Goal: Check status: Check status

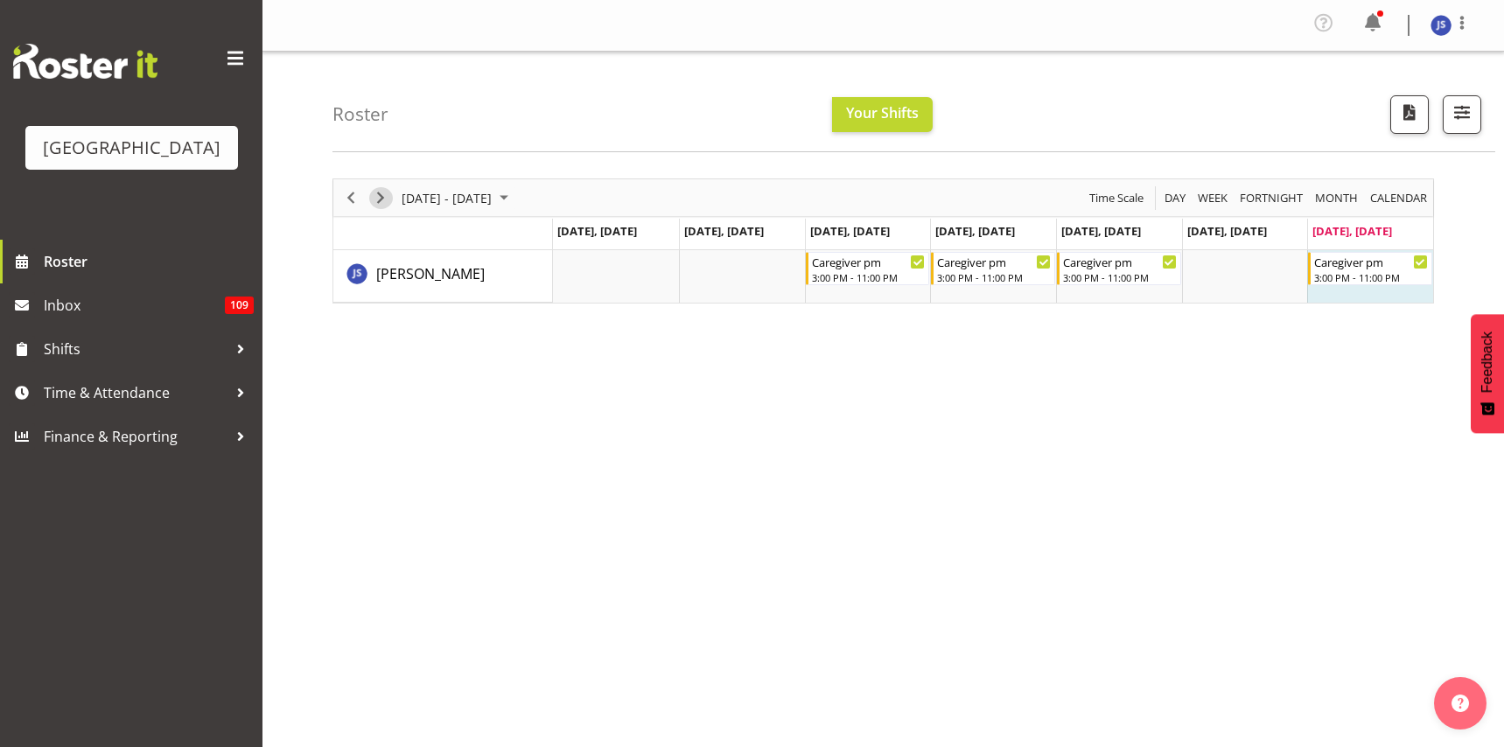
click at [380, 195] on span "Next" at bounding box center [380, 198] width 21 height 22
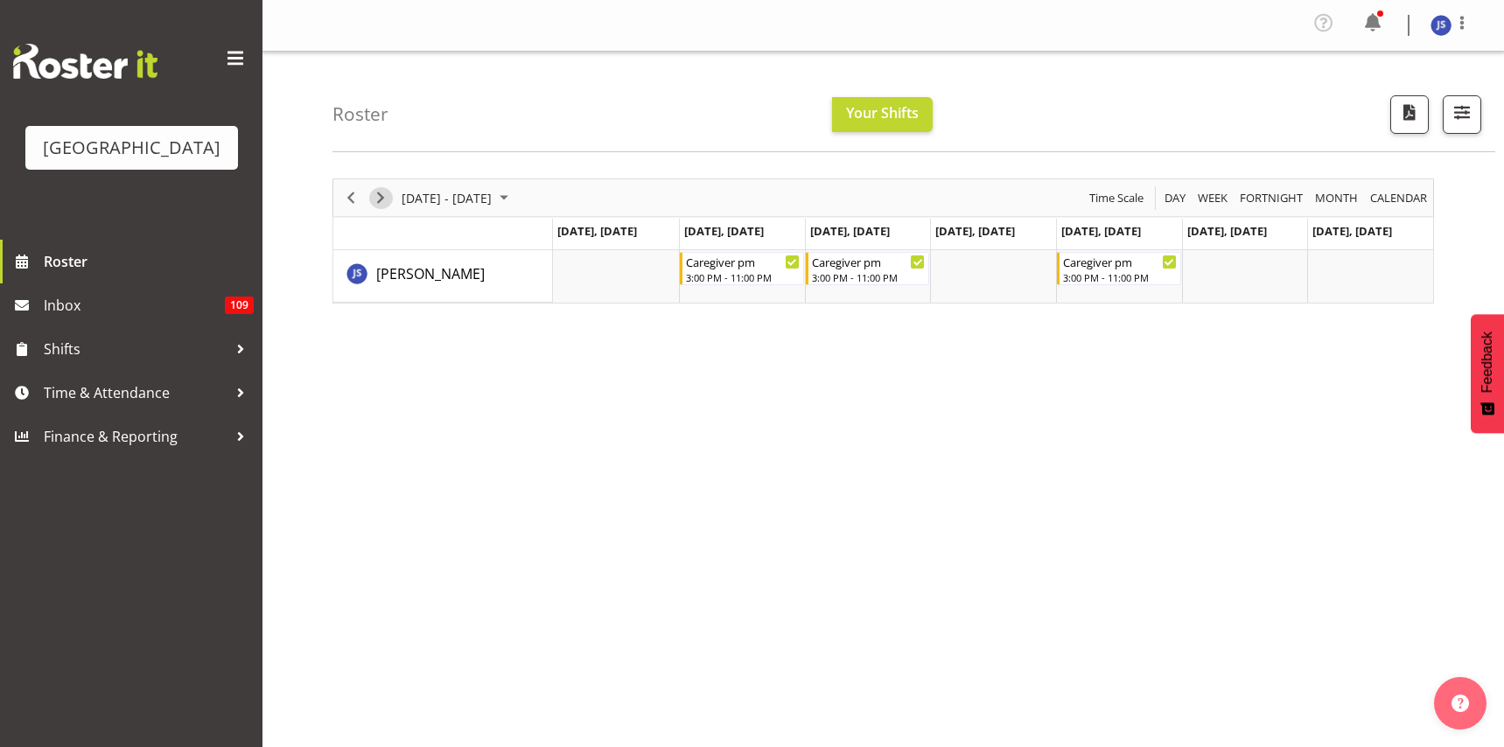
click at [376, 192] on span "Next" at bounding box center [380, 198] width 21 height 22
click at [382, 196] on span "Next" at bounding box center [380, 198] width 21 height 22
click at [381, 195] on span "Next" at bounding box center [380, 198] width 21 height 22
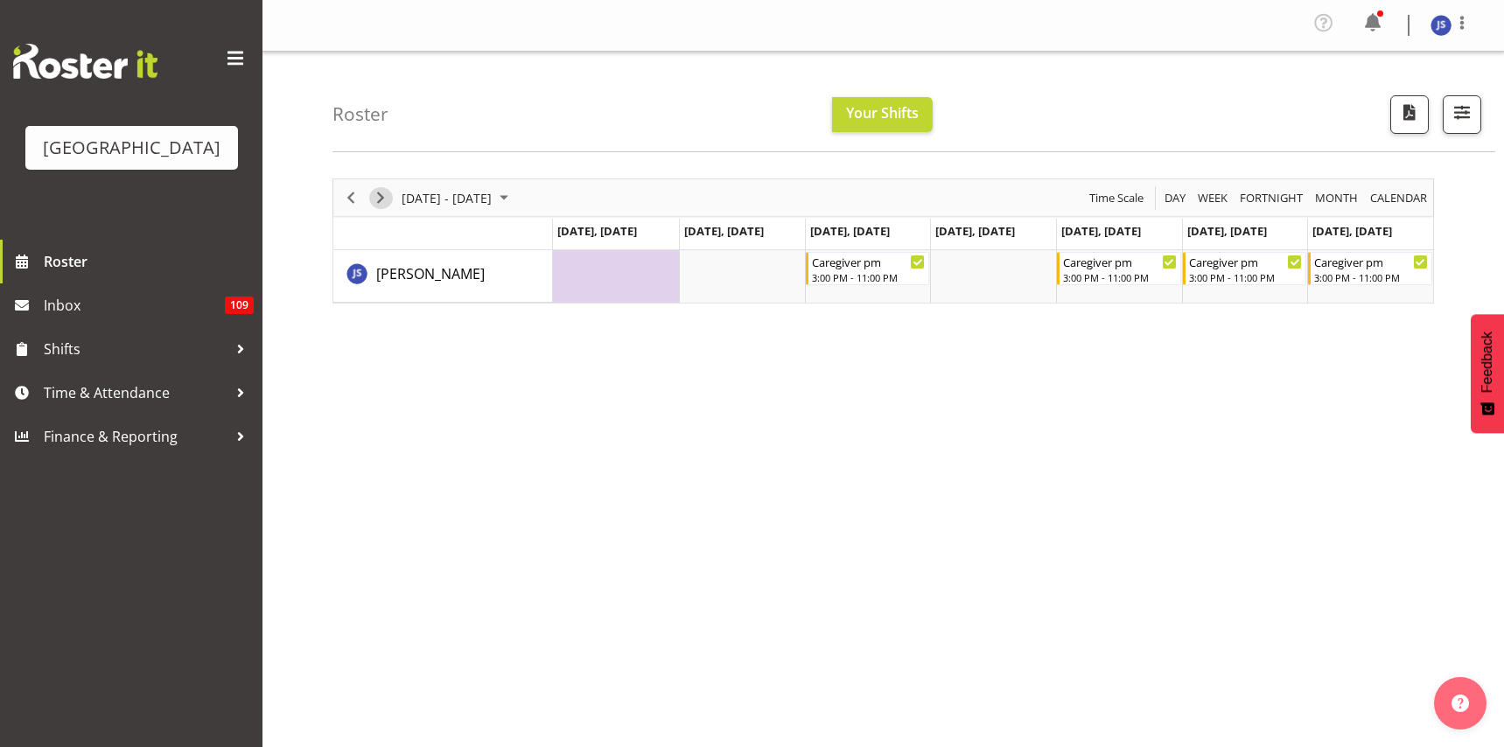
click at [383, 194] on span "Next" at bounding box center [380, 198] width 21 height 22
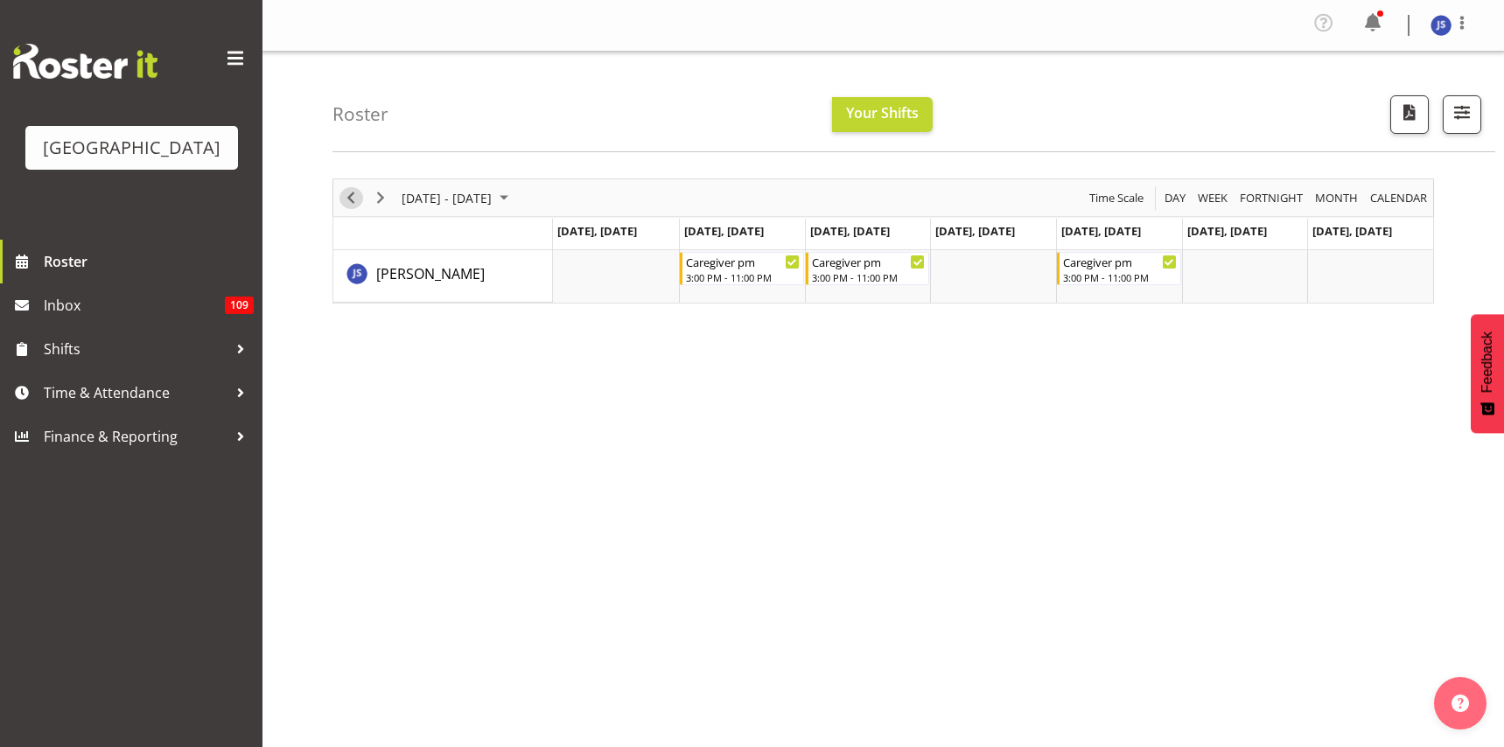
click at [354, 198] on span "Previous" at bounding box center [350, 198] width 21 height 22
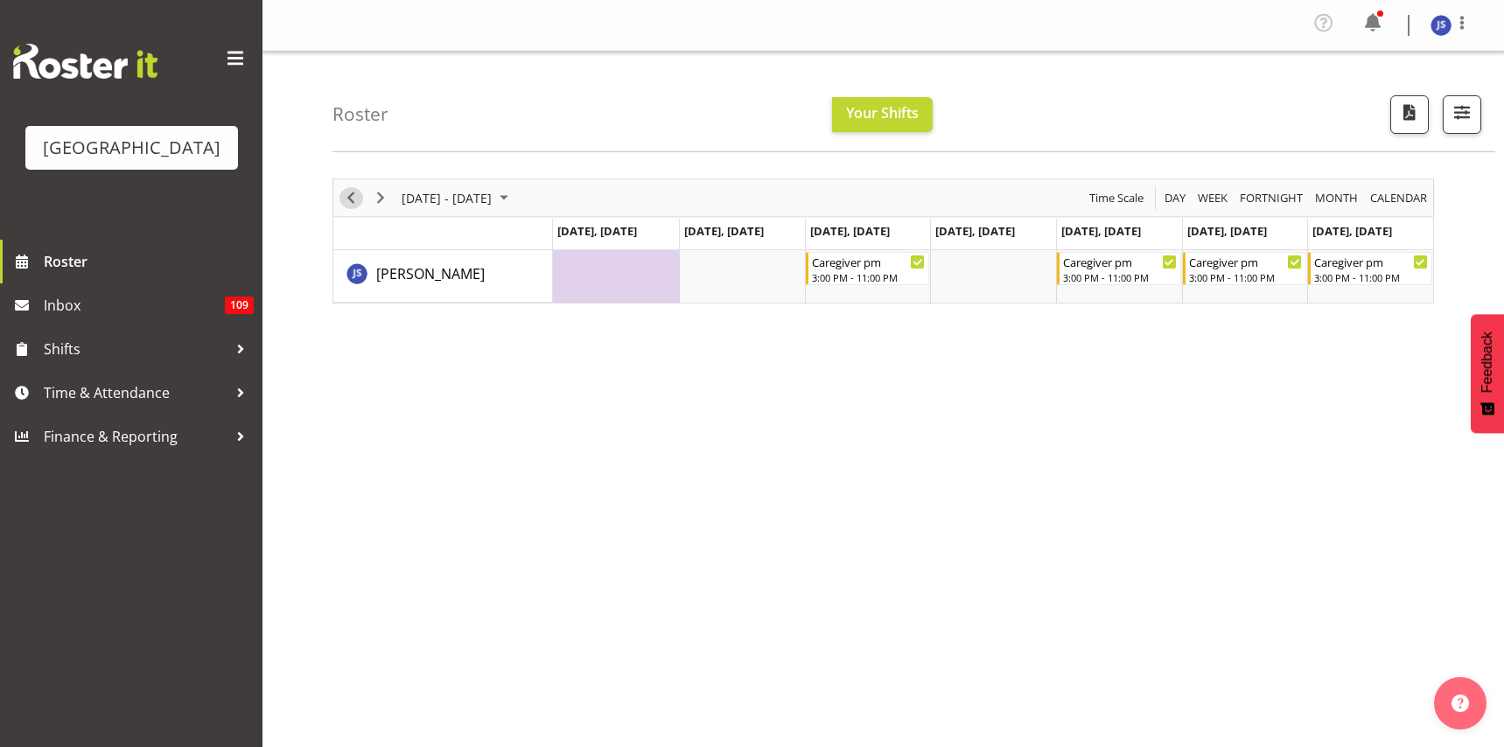
click at [351, 192] on span "Previous" at bounding box center [350, 198] width 21 height 22
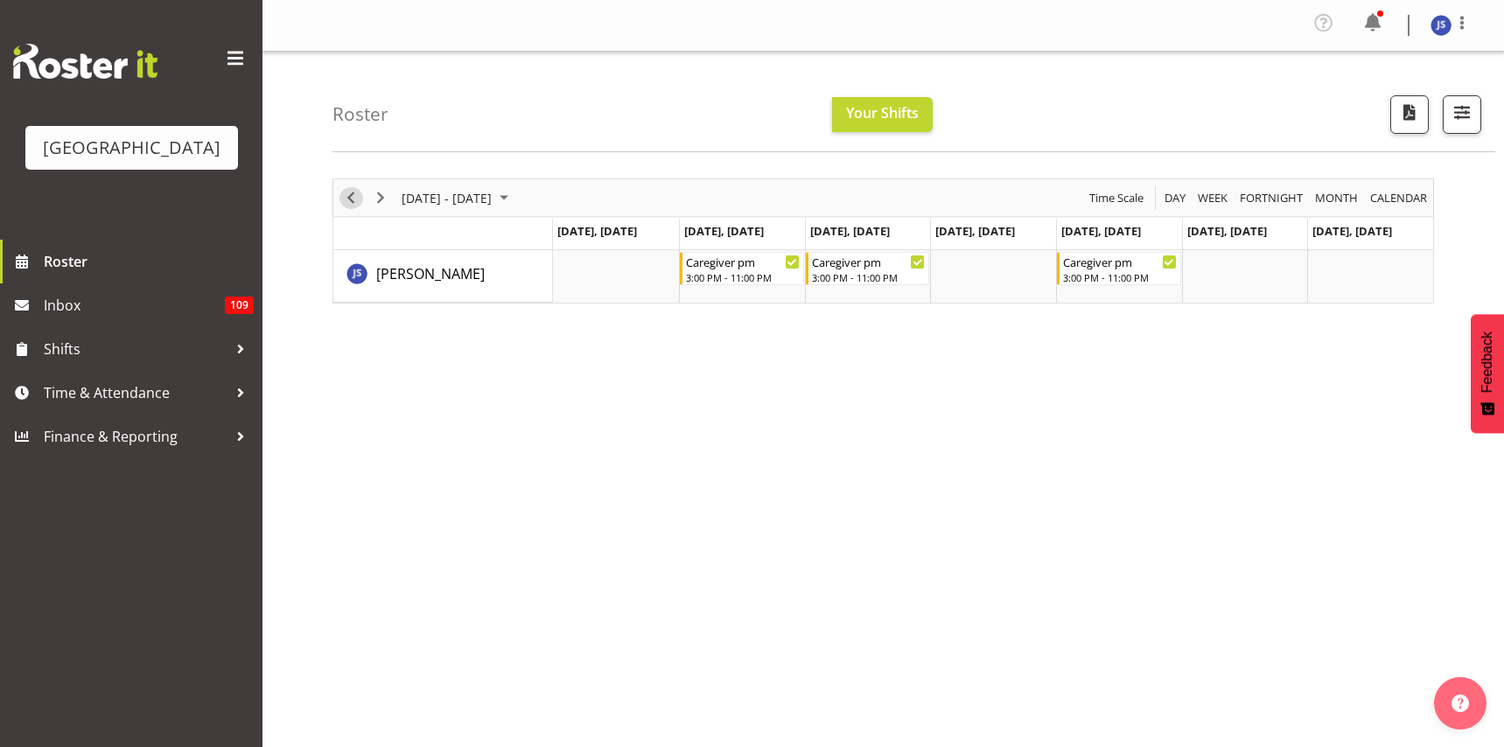
click at [346, 193] on span "Previous" at bounding box center [350, 198] width 21 height 22
